Goal: Task Accomplishment & Management: Use online tool/utility

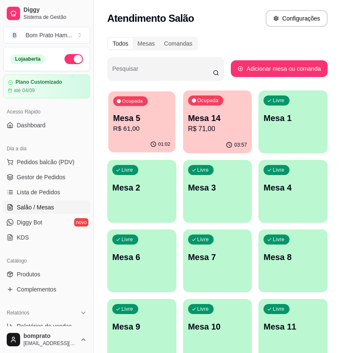
click at [162, 134] on div "Ocupada Mesa 5 R$ 61,00" at bounding box center [141, 113] width 67 height 45
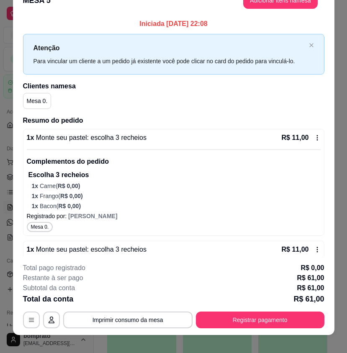
scroll to position [25, 0]
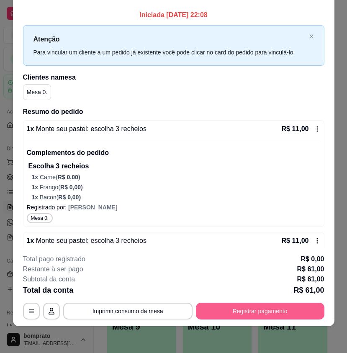
click at [269, 315] on button "Registrar pagamento" at bounding box center [260, 311] width 129 height 17
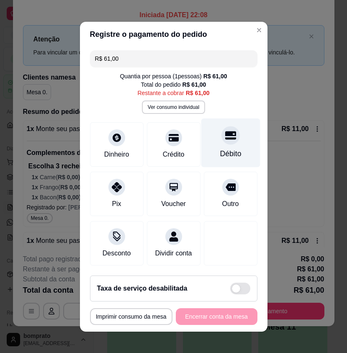
click at [225, 150] on div "Débito" at bounding box center [230, 153] width 21 height 11
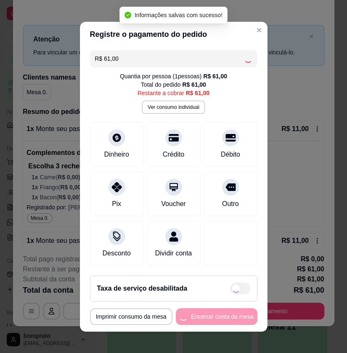
type input "R$ 0,00"
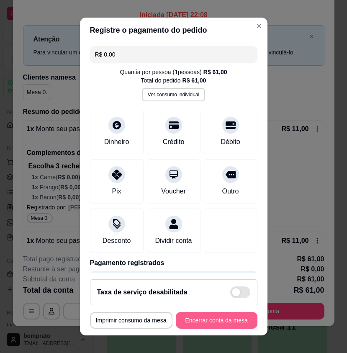
click at [195, 319] on button "Encerrar conta da mesa" at bounding box center [217, 320] width 82 height 17
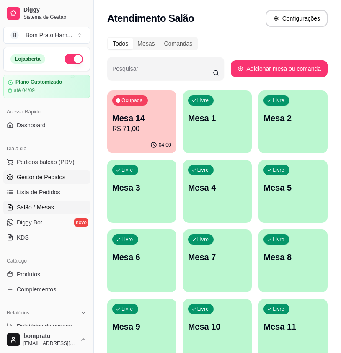
click at [51, 173] on span "Gestor de Pedidos" at bounding box center [41, 177] width 49 height 8
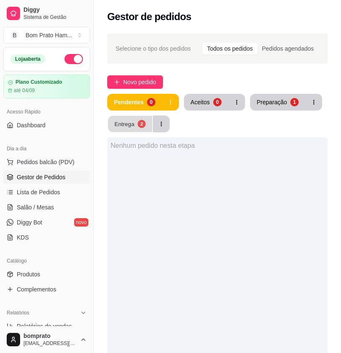
click at [126, 119] on button "Entrega 2" at bounding box center [130, 124] width 44 height 16
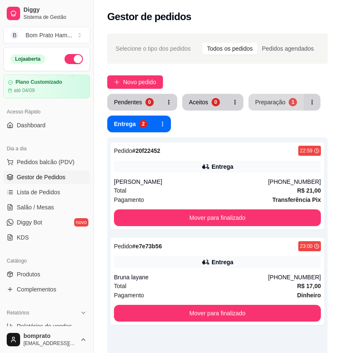
click at [276, 106] on div "Preparação" at bounding box center [270, 102] width 30 height 8
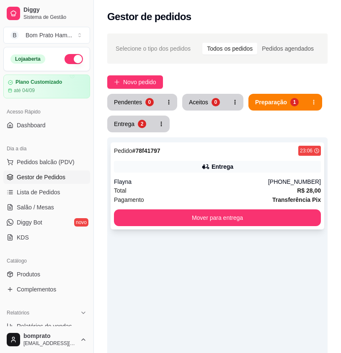
click at [188, 170] on div "Entrega" at bounding box center [217, 167] width 207 height 12
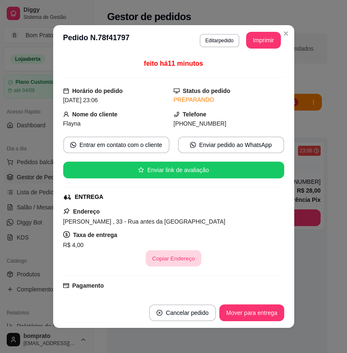
click at [177, 257] on button "Copiar Endereço" at bounding box center [174, 258] width 56 height 16
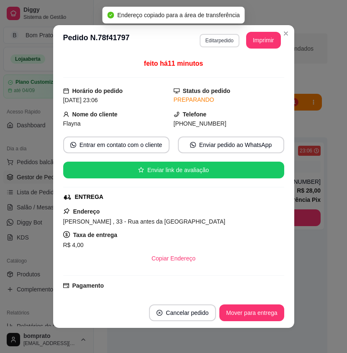
click at [222, 41] on button "Editar pedido" at bounding box center [220, 40] width 40 height 13
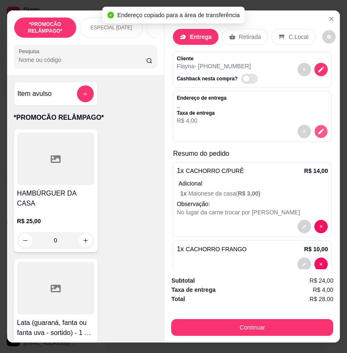
click at [318, 128] on icon "decrease-product-quantity" at bounding box center [321, 131] width 7 height 7
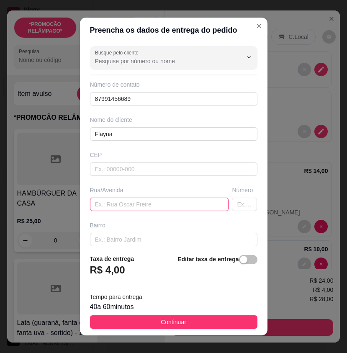
drag, startPoint x: 161, startPoint y: 201, endPoint x: 141, endPoint y: 208, distance: 20.9
paste input "[PERSON_NAME] , 33 - Rua antes da [GEOGRAPHIC_DATA]"
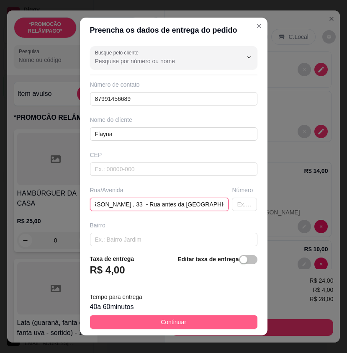
type input "[PERSON_NAME] , 33 - Rua antes da [GEOGRAPHIC_DATA]"
click at [209, 320] on button "Continuar" at bounding box center [174, 321] width 168 height 13
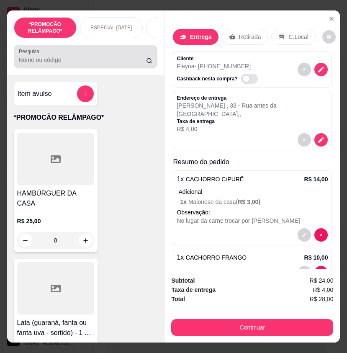
click at [70, 64] on input "Pesquisa" at bounding box center [83, 60] width 128 height 8
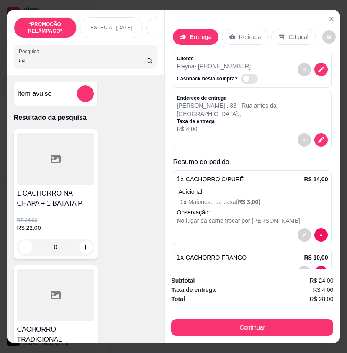
type input "c"
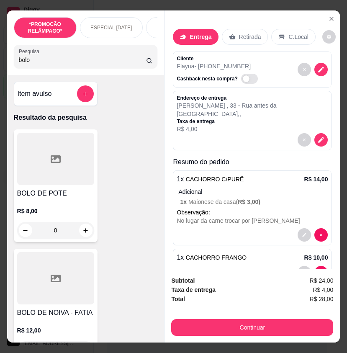
type input "bolo"
click at [87, 233] on div "0" at bounding box center [55, 230] width 77 height 17
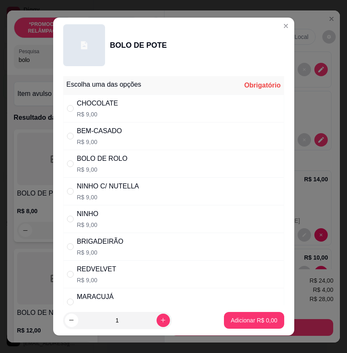
click at [162, 98] on div "CHOCOLATE R$ 9,00" at bounding box center [173, 109] width 221 height 28
radio input "true"
click at [250, 319] on p "Adicionar R$ 9,00" at bounding box center [254, 320] width 46 height 8
type input "1"
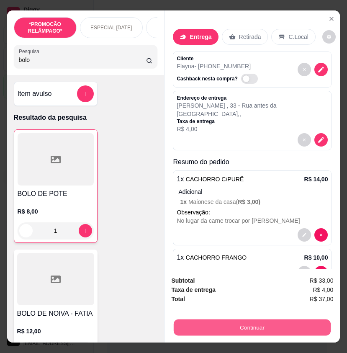
click at [274, 322] on button "Continuar" at bounding box center [252, 327] width 157 height 16
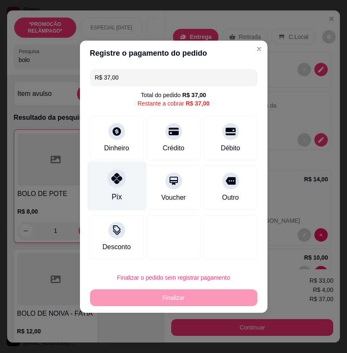
click at [121, 192] on div "Pix" at bounding box center [116, 185] width 59 height 49
type input "R$ 0,00"
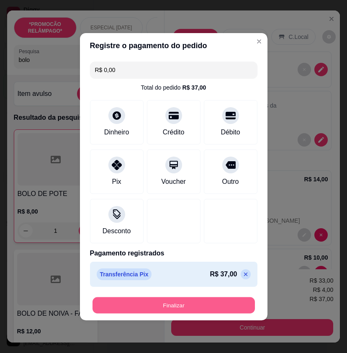
click at [229, 302] on button "Finalizar" at bounding box center [174, 305] width 162 height 16
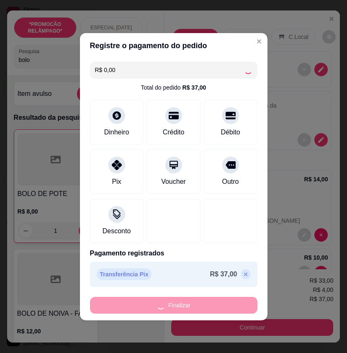
type input "0"
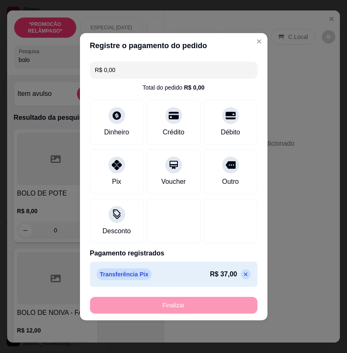
type input "-R$ 37,00"
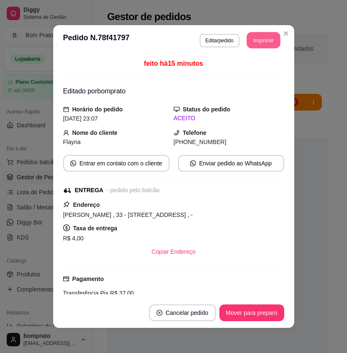
click at [259, 47] on button "Imprimir" at bounding box center [264, 40] width 34 height 16
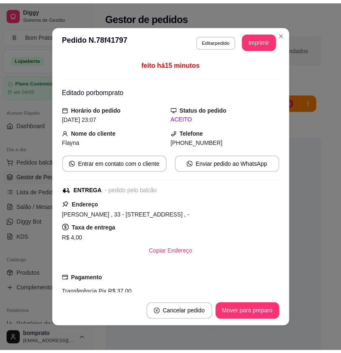
scroll to position [0, 0]
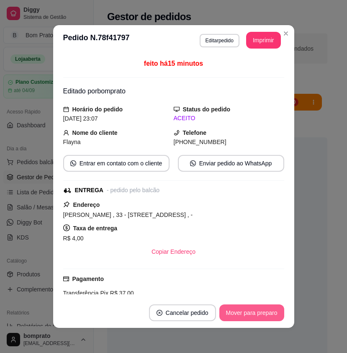
click at [274, 312] on button "Mover para preparo" at bounding box center [251, 312] width 65 height 17
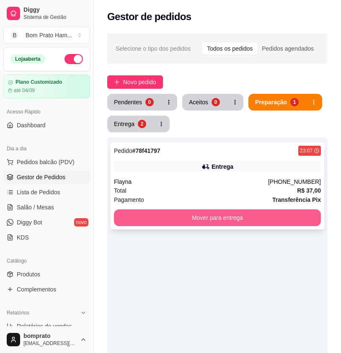
click at [228, 217] on button "Mover para entrega" at bounding box center [217, 217] width 207 height 17
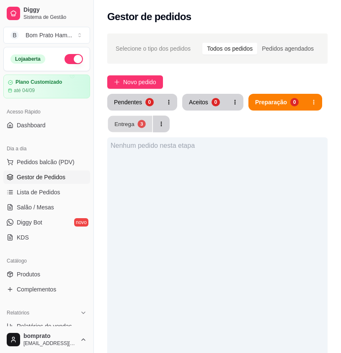
click at [126, 129] on button "Entrega 3" at bounding box center [130, 124] width 44 height 16
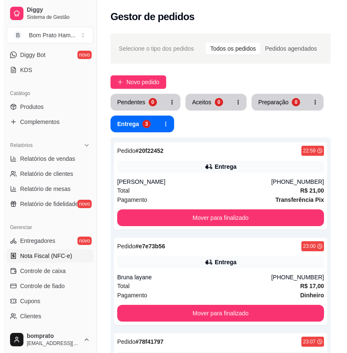
scroll to position [250, 0]
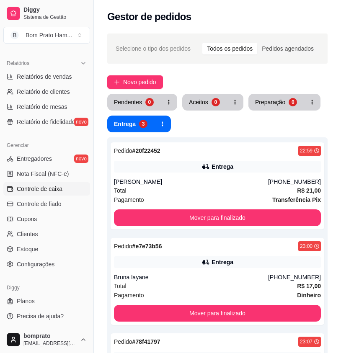
click at [44, 190] on span "Controle de caixa" at bounding box center [40, 189] width 46 height 8
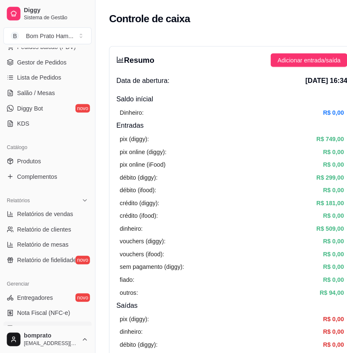
scroll to position [40, 0]
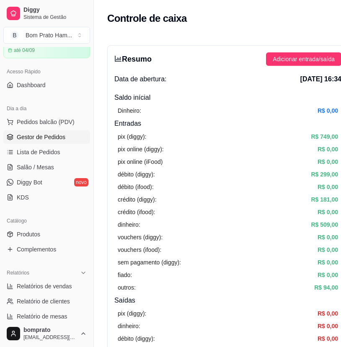
click at [61, 142] on link "Gestor de Pedidos" at bounding box center [46, 136] width 87 height 13
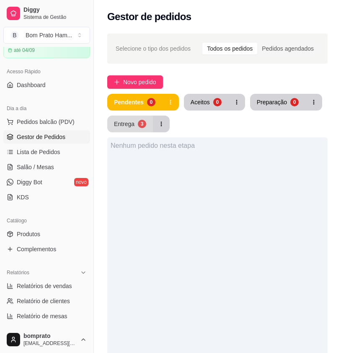
click at [137, 121] on button "Entrega 3" at bounding box center [130, 124] width 46 height 17
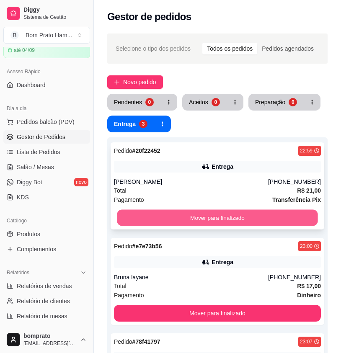
click at [198, 215] on button "Mover para finalizado" at bounding box center [217, 218] width 201 height 16
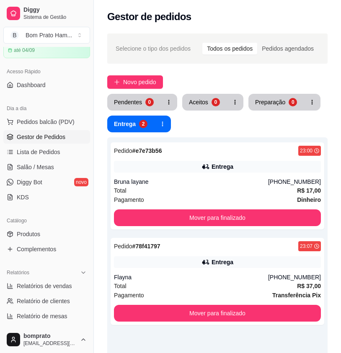
click at [197, 209] on div "Pedido # e7e73b56 23:00 Entrega Bruna layane [PHONE_NUMBER] Total R$ 17,00 Paga…" at bounding box center [218, 185] width 214 height 87
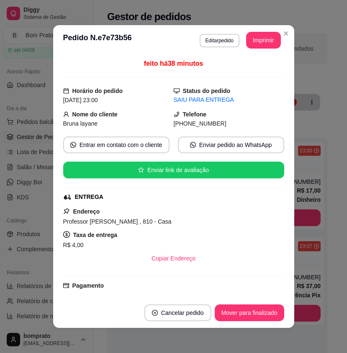
click at [299, 219] on div "**********" at bounding box center [173, 176] width 347 height 353
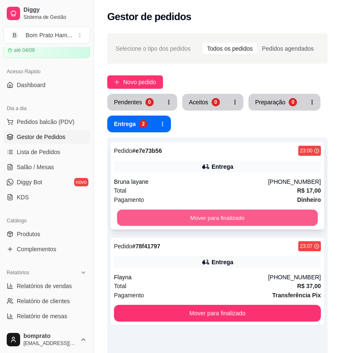
click at [299, 218] on button "Mover para finalizado" at bounding box center [217, 218] width 201 height 16
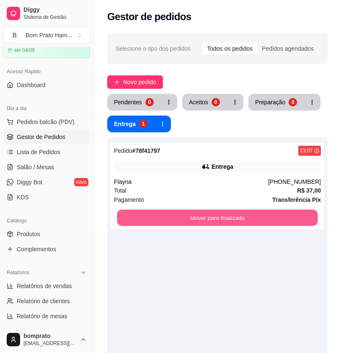
click at [299, 218] on button "Mover para finalizado" at bounding box center [217, 218] width 201 height 16
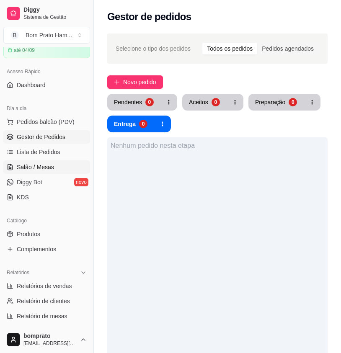
click at [36, 165] on span "Salão / Mesas" at bounding box center [35, 167] width 37 height 8
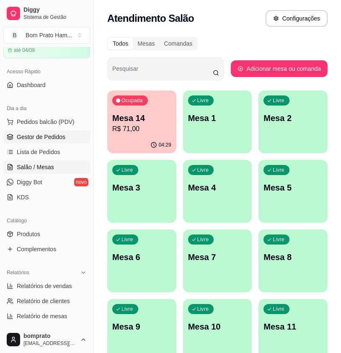
click at [69, 136] on link "Gestor de Pedidos" at bounding box center [46, 136] width 87 height 13
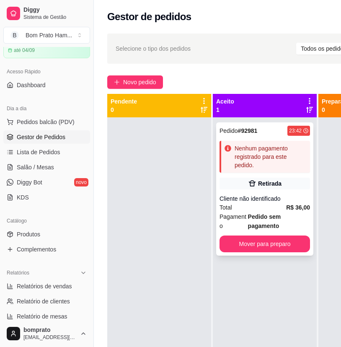
click at [278, 165] on div "Nenhum pagamento registrado para este pedido." at bounding box center [271, 156] width 72 height 25
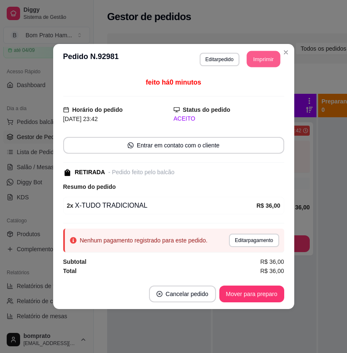
click at [257, 62] on button "Imprimir" at bounding box center [264, 59] width 34 height 16
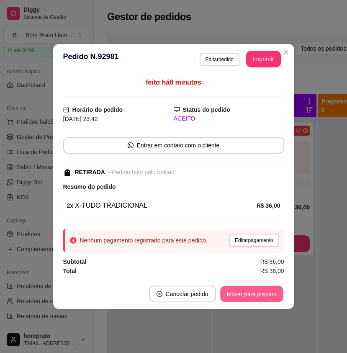
click at [275, 293] on button "Mover para preparo" at bounding box center [251, 294] width 63 height 16
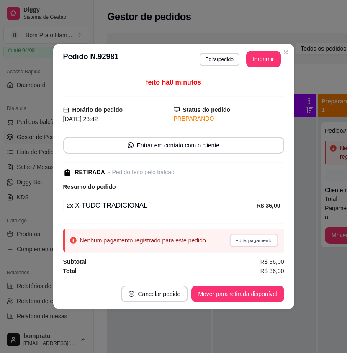
click at [253, 242] on button "Editar pagamento" at bounding box center [254, 240] width 49 height 13
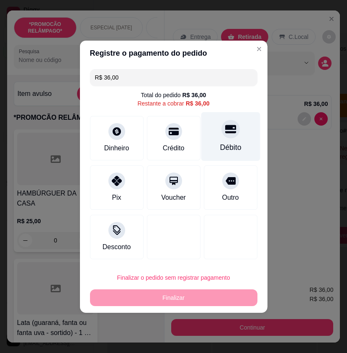
click at [220, 143] on div "Débito" at bounding box center [230, 147] width 21 height 11
type input "R$ 0,00"
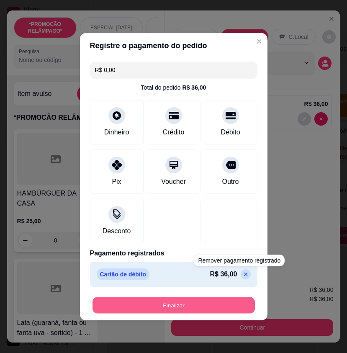
click at [234, 299] on button "Finalizar" at bounding box center [174, 305] width 162 height 16
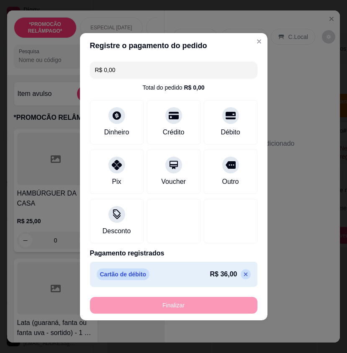
type input "0"
type input "-R$ 36,00"
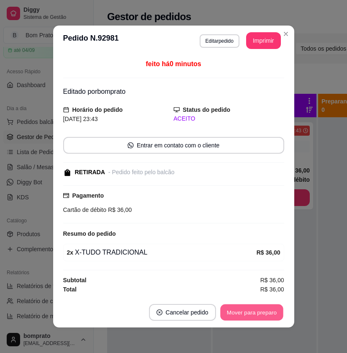
click at [263, 315] on button "Mover para preparo" at bounding box center [251, 312] width 63 height 16
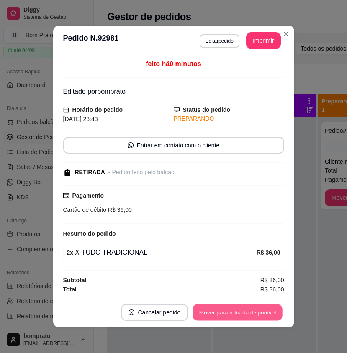
click at [263, 315] on button "Mover para retirada disponível" at bounding box center [238, 312] width 90 height 16
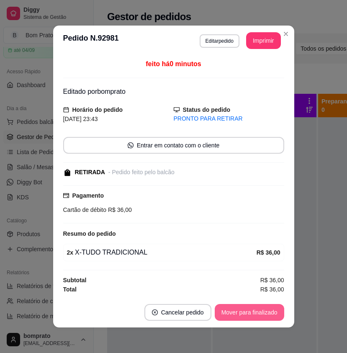
click at [263, 315] on button "Mover para finalizado" at bounding box center [250, 312] width 70 height 17
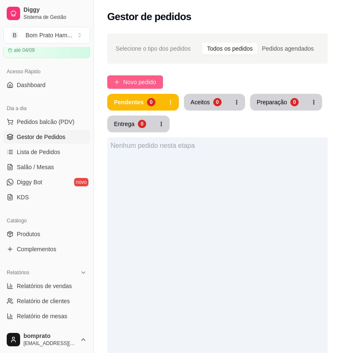
click at [147, 85] on span "Novo pedido" at bounding box center [139, 81] width 33 height 9
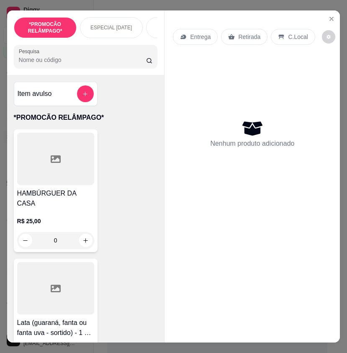
click at [50, 59] on input "Pesquisa" at bounding box center [83, 60] width 128 height 8
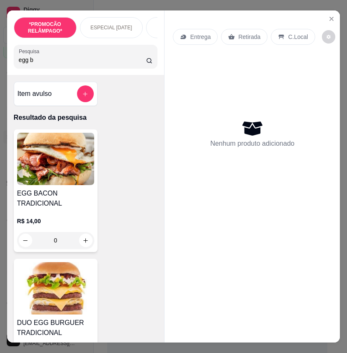
type input "egg b"
click at [82, 185] on img at bounding box center [55, 159] width 77 height 52
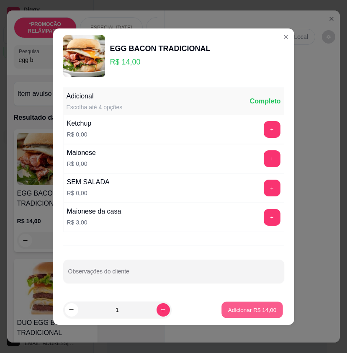
click at [224, 304] on button "Adicionar R$ 14,00" at bounding box center [253, 310] width 62 height 16
type input "1"
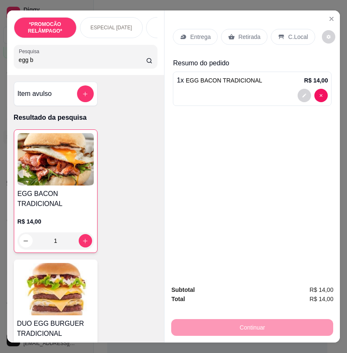
click at [288, 34] on p "C.Local" at bounding box center [298, 37] width 20 height 8
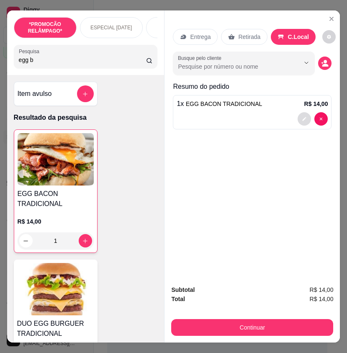
click at [304, 116] on icon "decrease-product-quantity" at bounding box center [304, 118] width 5 height 5
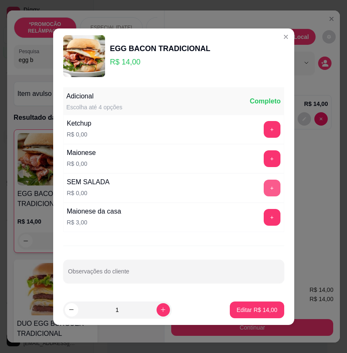
click at [264, 187] on button "+" at bounding box center [272, 188] width 17 height 17
click at [259, 316] on button "Editar R$ 14,00" at bounding box center [257, 310] width 54 height 17
type input "0"
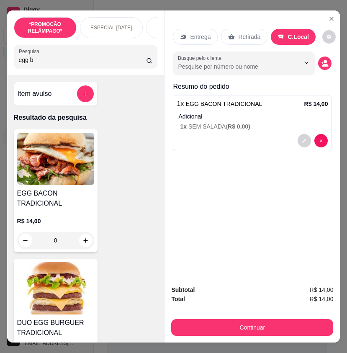
click at [228, 34] on icon at bounding box center [231, 37] width 7 height 7
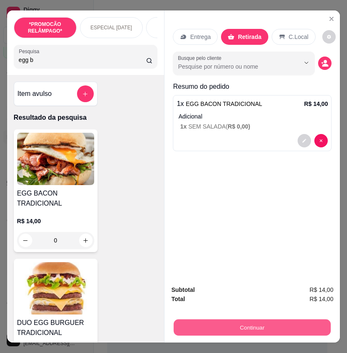
click at [282, 319] on button "Continuar" at bounding box center [252, 327] width 157 height 16
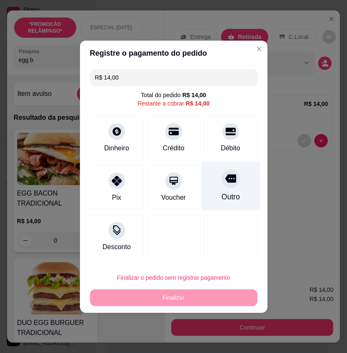
click at [229, 198] on div "Outro" at bounding box center [230, 196] width 18 height 11
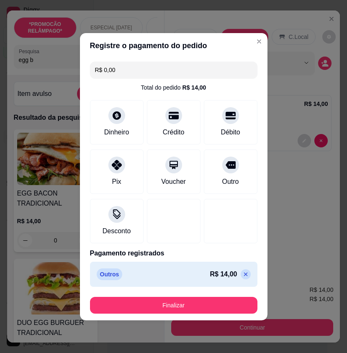
click at [217, 290] on footer "Finalizar" at bounding box center [174, 305] width 188 height 30
click at [219, 310] on button "Finalizar" at bounding box center [174, 305] width 168 height 17
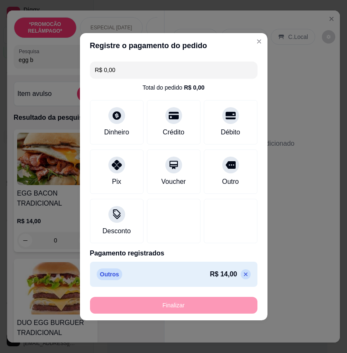
type input "-R$ 14,00"
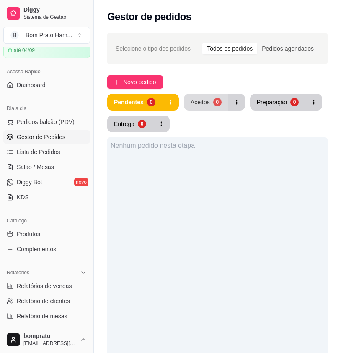
click at [219, 104] on button "Aceitos 0" at bounding box center [206, 102] width 44 height 17
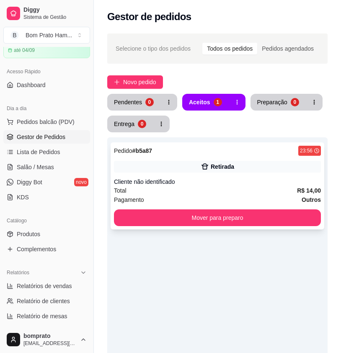
drag, startPoint x: 218, startPoint y: 175, endPoint x: 228, endPoint y: 170, distance: 10.9
click at [228, 170] on div "Pedido # b5a87 23:56 Retirada Cliente não identificado Total R$ 14,00 Pagamento…" at bounding box center [218, 185] width 214 height 87
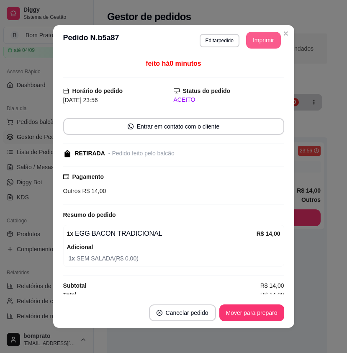
click at [261, 35] on button "Imprimir" at bounding box center [263, 40] width 35 height 17
click at [200, 312] on button "Cancelar pedido" at bounding box center [182, 313] width 65 height 16
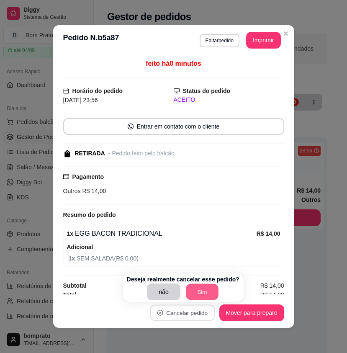
click at [207, 289] on button "Sim" at bounding box center [202, 292] width 33 height 16
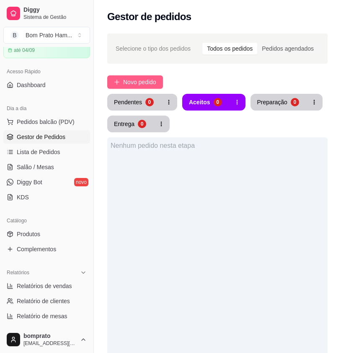
click at [144, 76] on button "Novo pedido" at bounding box center [135, 81] width 56 height 13
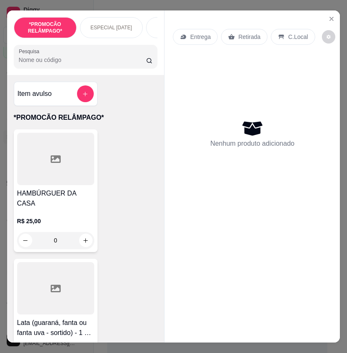
click at [59, 63] on input "Pesquisa" at bounding box center [83, 60] width 128 height 8
type input "2"
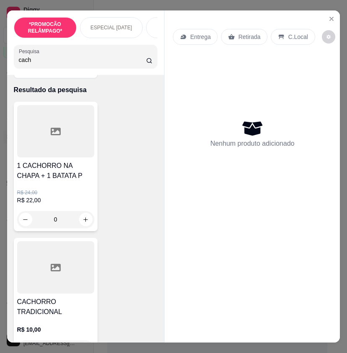
scroll to position [42, 0]
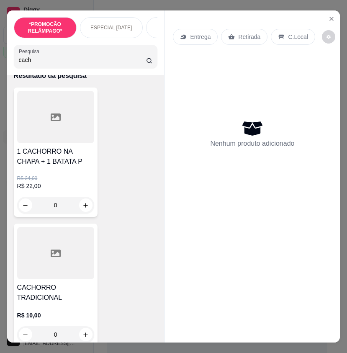
type input "cach"
click at [83, 268] on div at bounding box center [55, 253] width 77 height 52
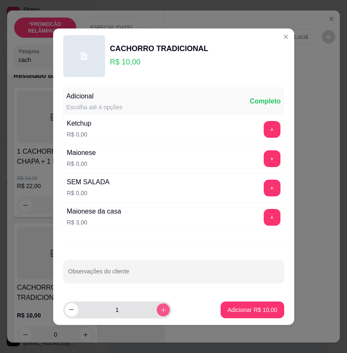
click at [157, 306] on button "increase-product-quantity" at bounding box center [163, 309] width 13 height 13
type input "2"
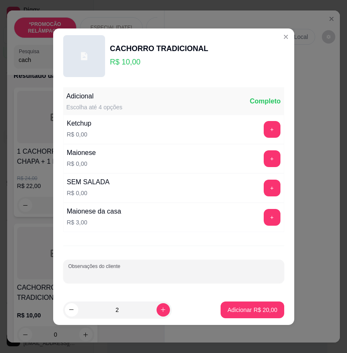
click at [120, 275] on input "Observações do cliente" at bounding box center [173, 275] width 211 height 8
type input "1 DELES SEM SALADA"
click at [248, 313] on p "Adicionar R$ 20,00" at bounding box center [252, 310] width 49 height 8
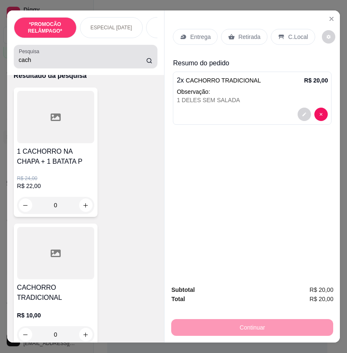
click at [29, 64] on input "cach" at bounding box center [83, 60] width 128 height 8
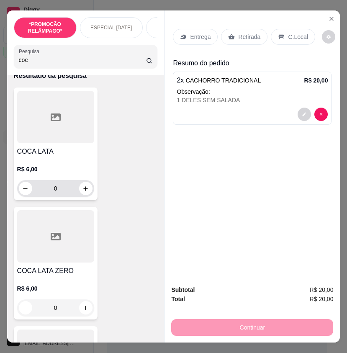
type input "coc"
click at [83, 192] on icon "increase-product-quantity" at bounding box center [86, 189] width 6 height 6
type input "1"
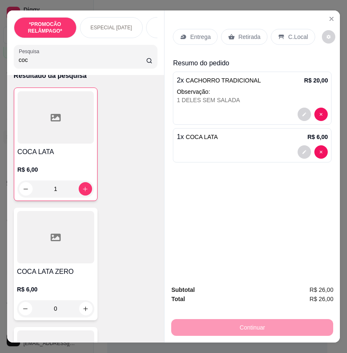
scroll to position [0, 0]
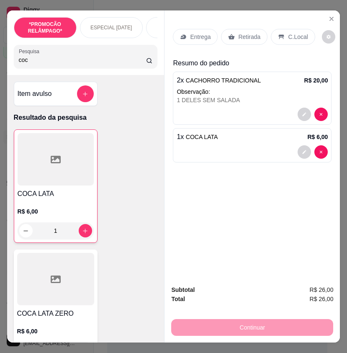
click at [199, 37] on p "Entrega" at bounding box center [200, 37] width 21 height 8
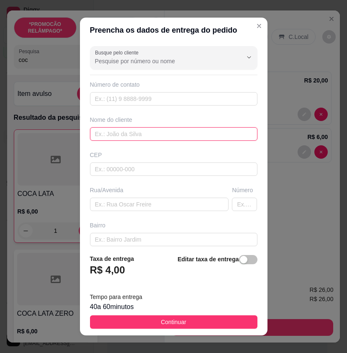
paste input "Grazynha"
type input "Grazynha"
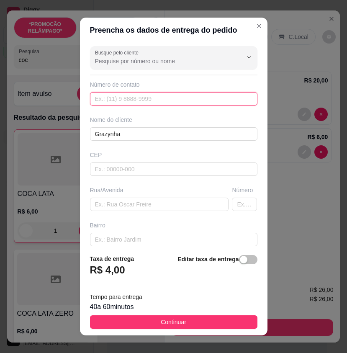
paste input "[PHONE_NUMBER]"
type input "[PHONE_NUMBER]"
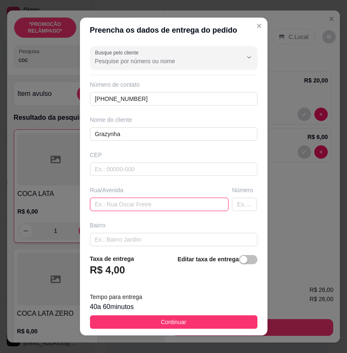
paste input "Ubirajara chaves número 38 ao lado da gráfica Exodus enfrente ao número 32."
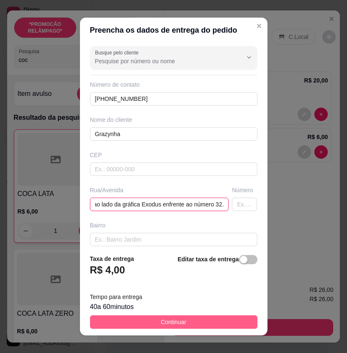
type input "Ubirajara chaves número 38 ao lado da gráfica Exodus enfrente ao número 32."
click at [226, 318] on button "Continuar" at bounding box center [174, 321] width 168 height 13
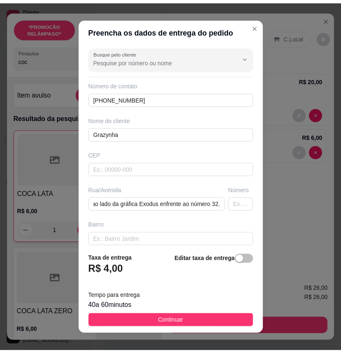
scroll to position [0, 0]
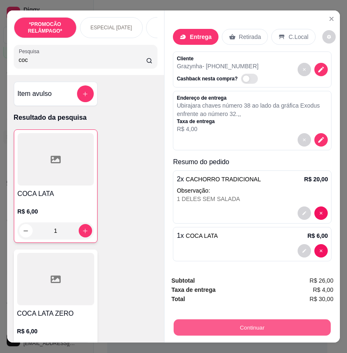
click at [213, 319] on button "Continuar" at bounding box center [252, 327] width 157 height 16
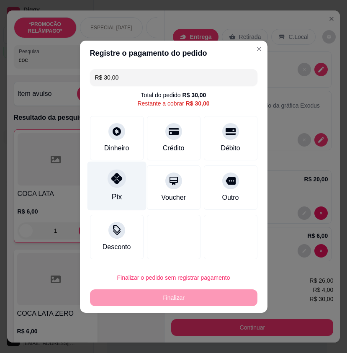
click at [126, 192] on div "Pix" at bounding box center [116, 185] width 59 height 49
type input "R$ 0,00"
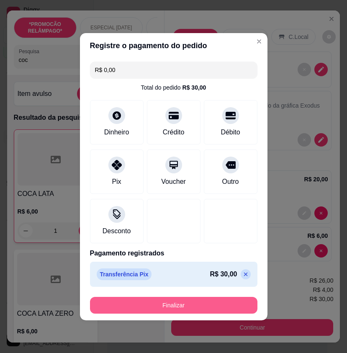
click at [212, 308] on button "Finalizar" at bounding box center [174, 305] width 168 height 17
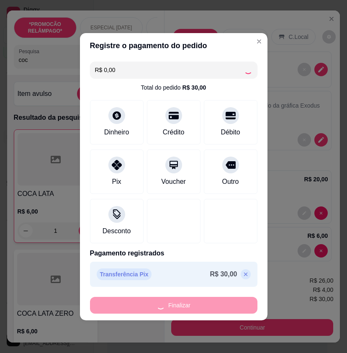
type input "0"
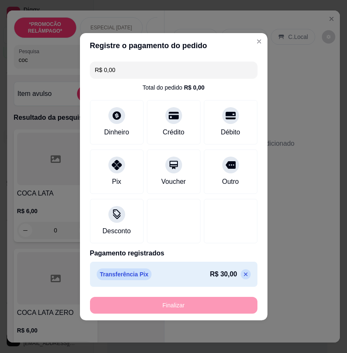
type input "-R$ 30,00"
